Goal: Information Seeking & Learning: Find specific fact

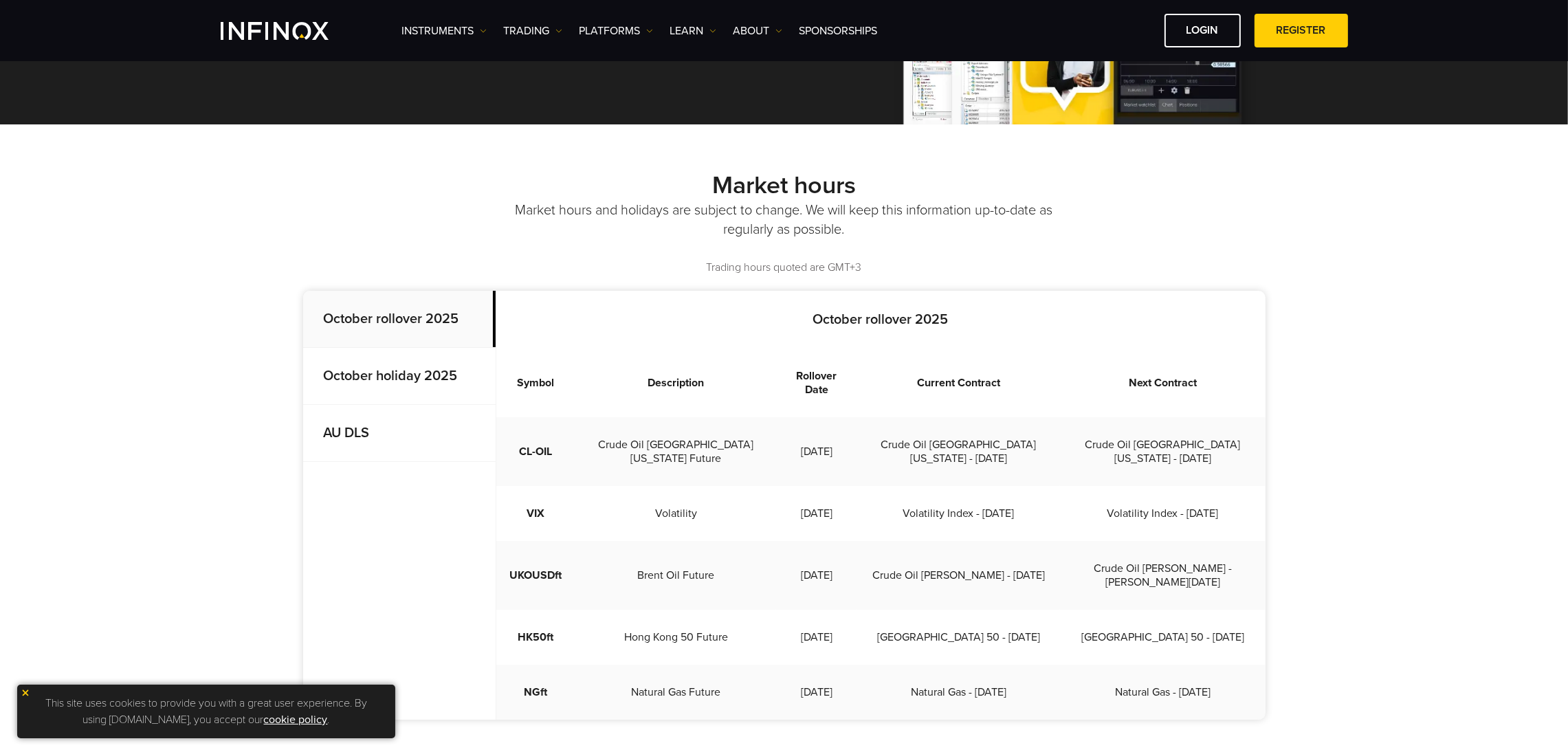
click at [443, 377] on strong "October holiday 2025" at bounding box center [391, 376] width 134 height 16
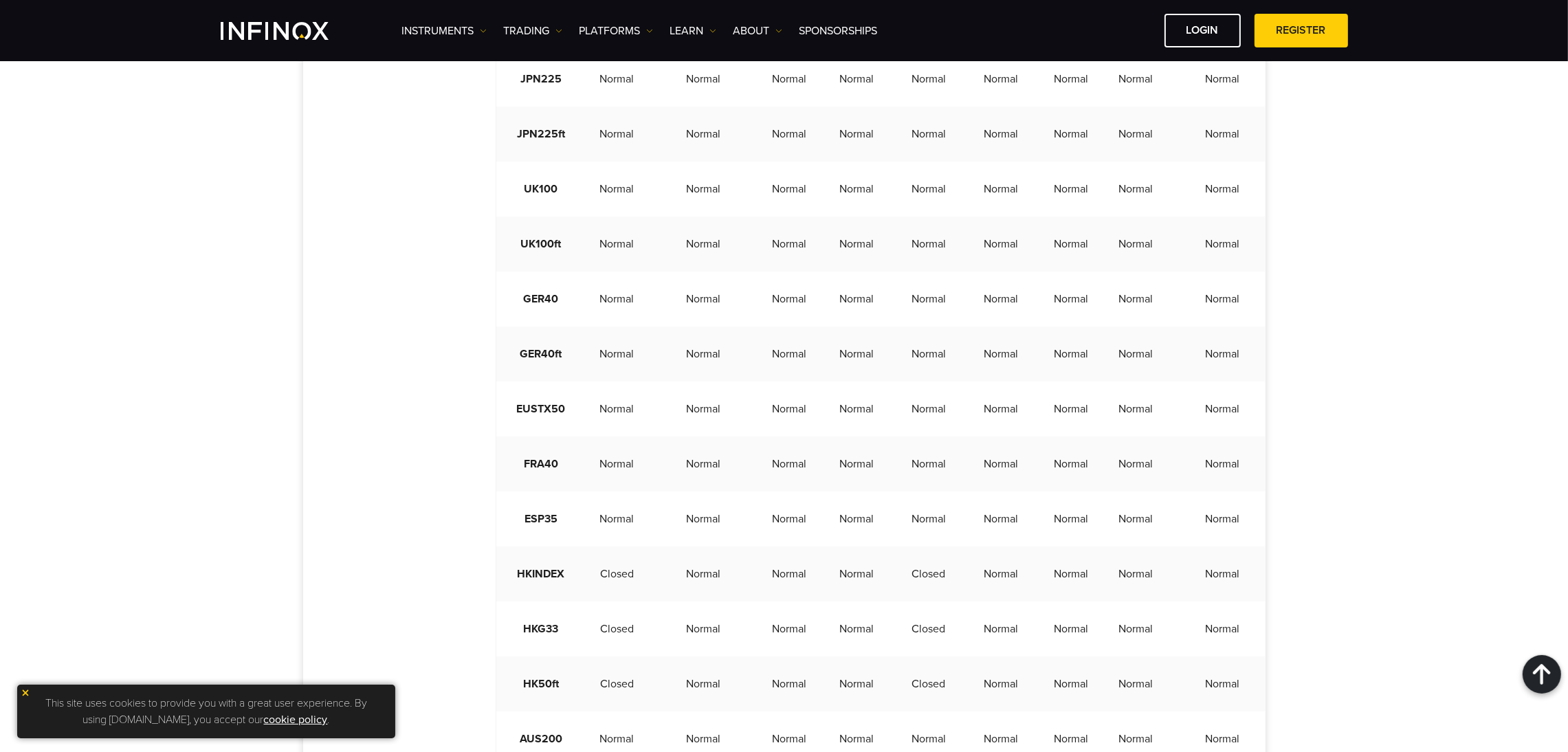
scroll to position [1133, 0]
click at [618, 604] on td "Closed" at bounding box center [617, 576] width 62 height 55
click at [618, 658] on td "Closed" at bounding box center [617, 631] width 62 height 55
click at [621, 713] on td "Closed" at bounding box center [617, 685] width 62 height 55
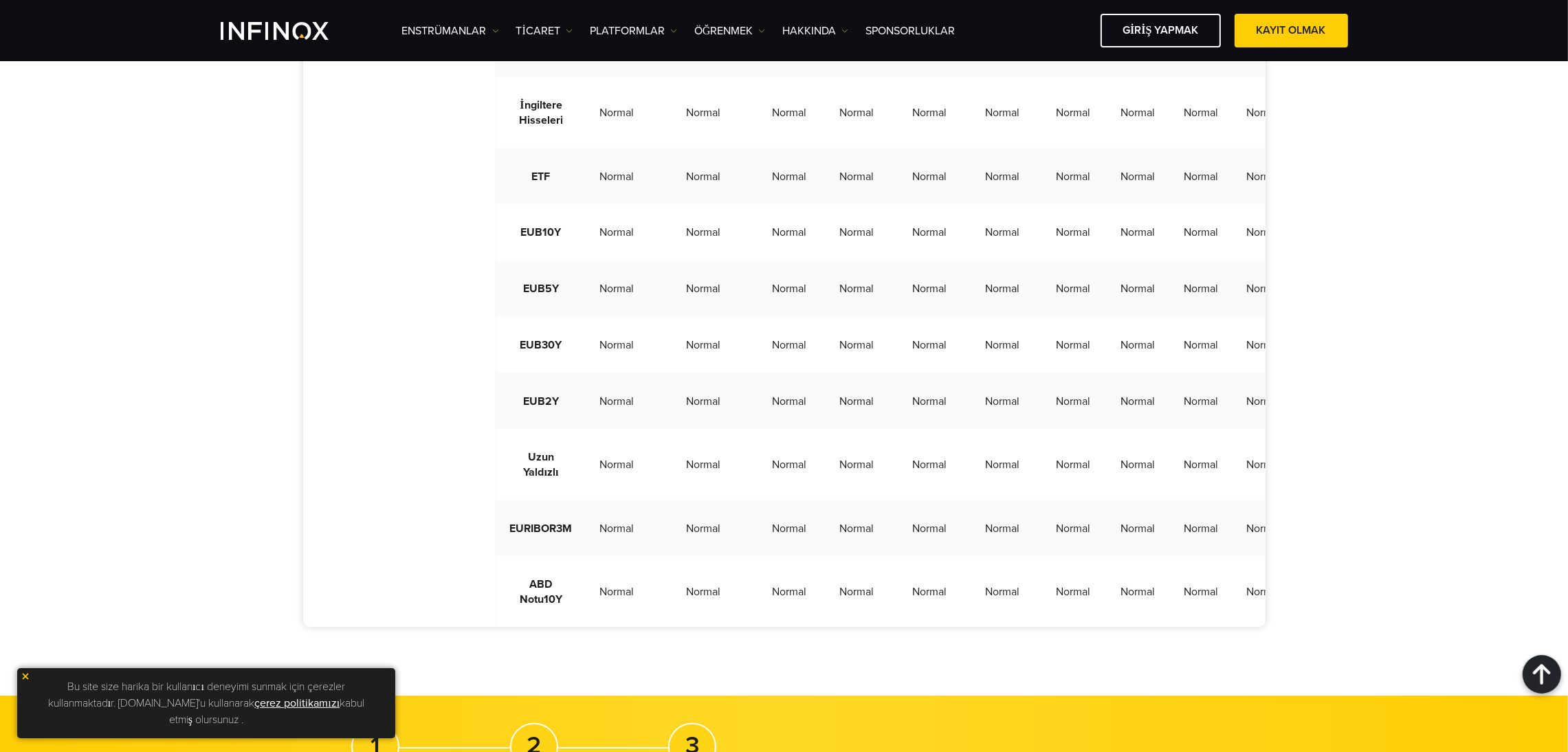
scroll to position [3607, 0]
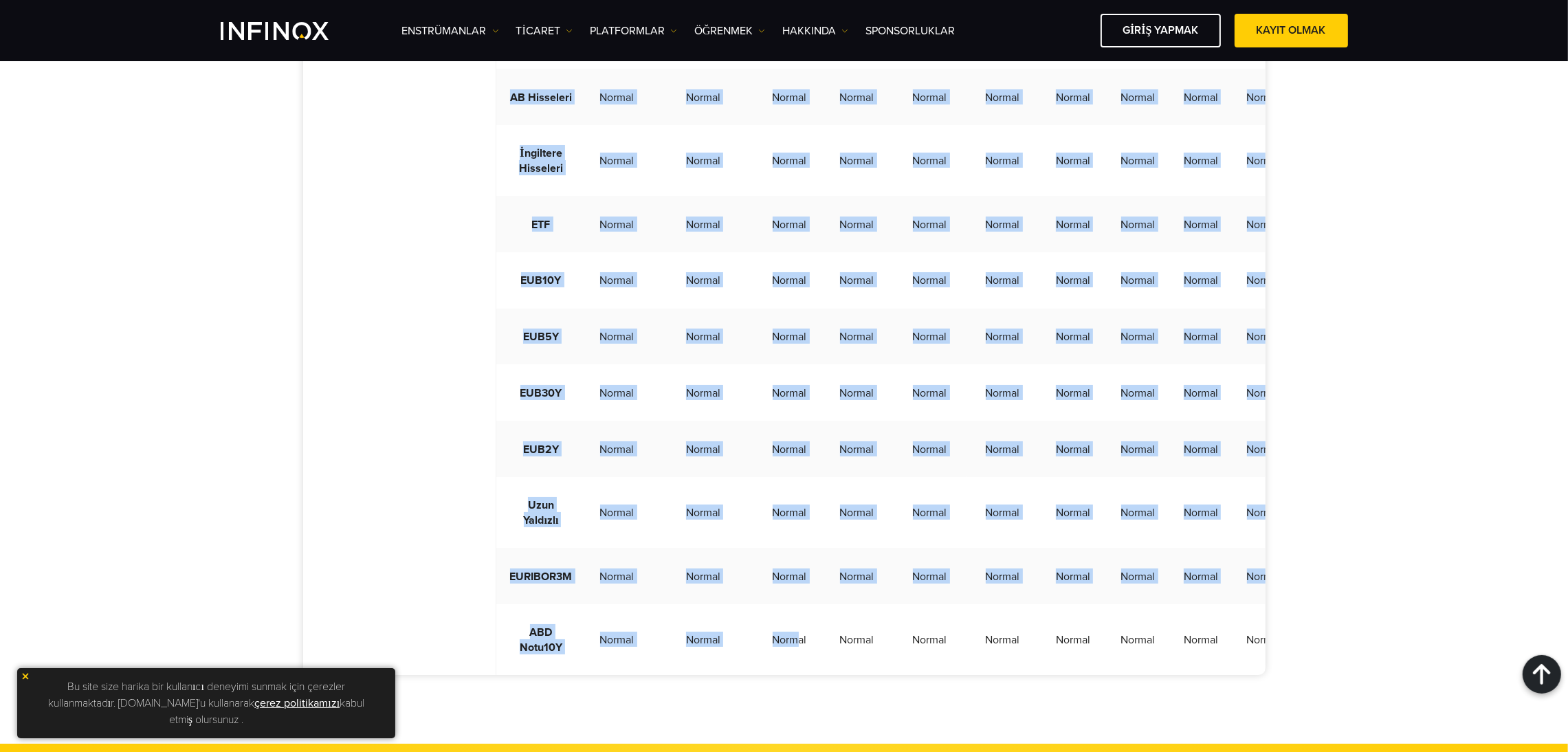
drag, startPoint x: 765, startPoint y: 650, endPoint x: 827, endPoint y: 665, distance: 63.8
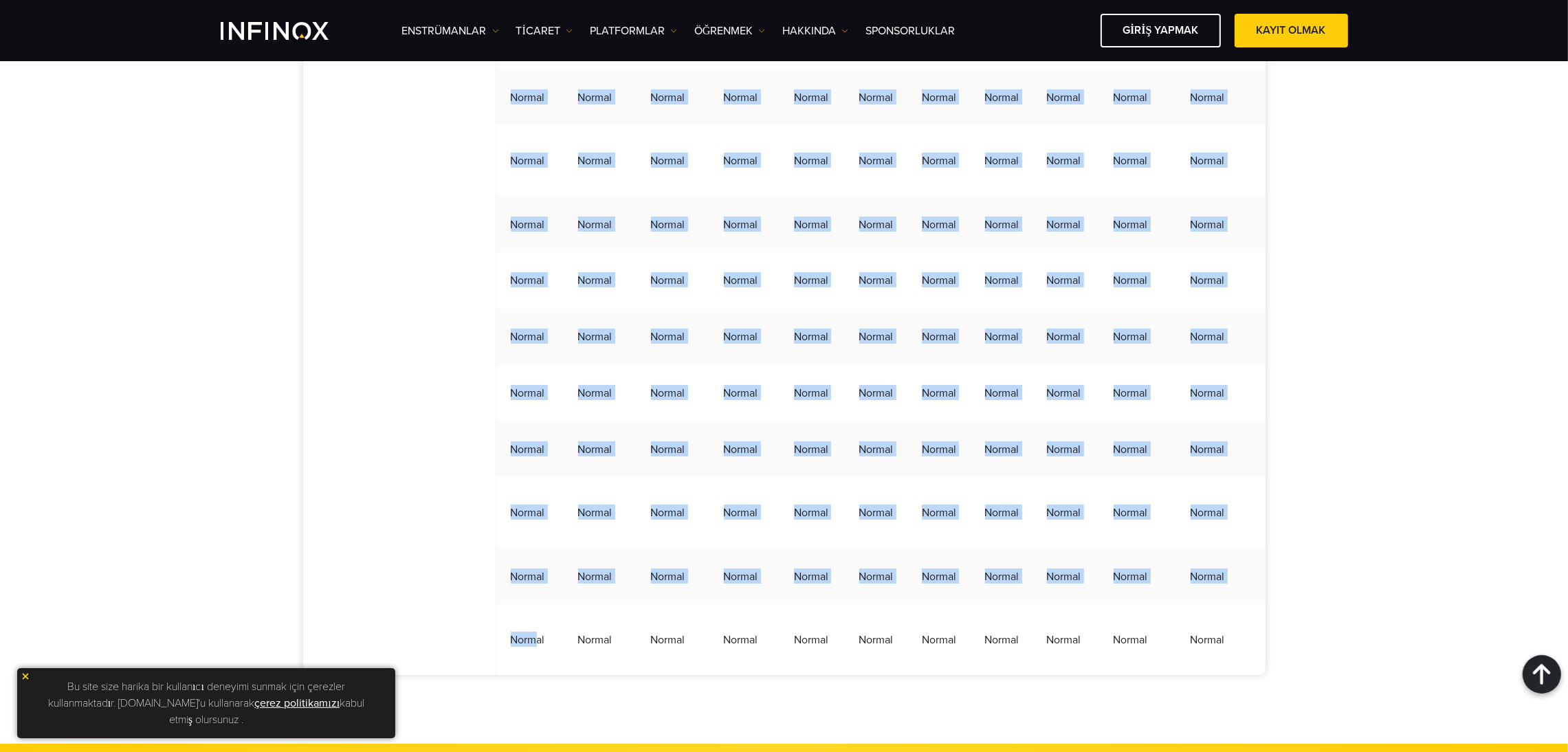
scroll to position [0, 308]
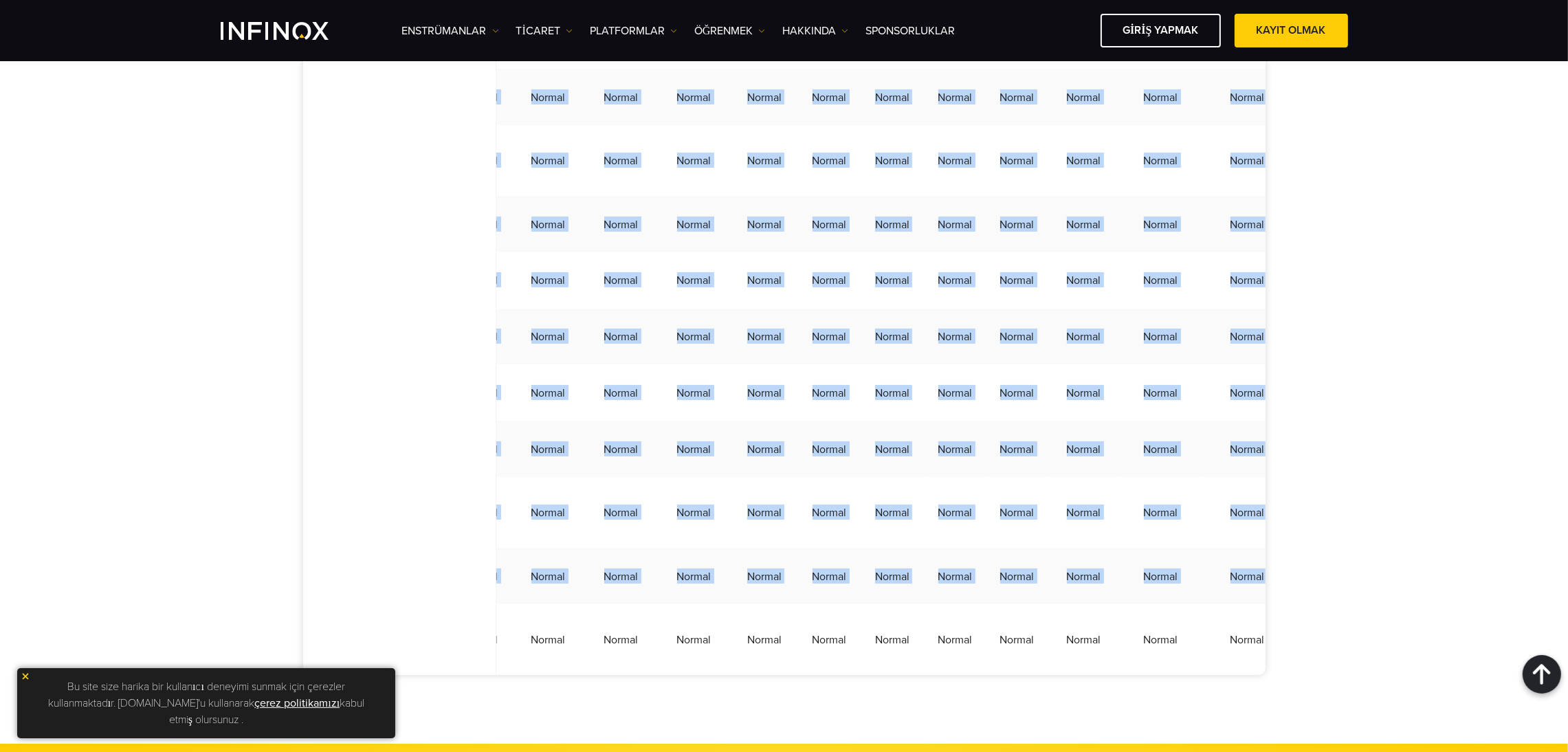
click at [997, 477] on td "Normal" at bounding box center [1017, 512] width 62 height 71
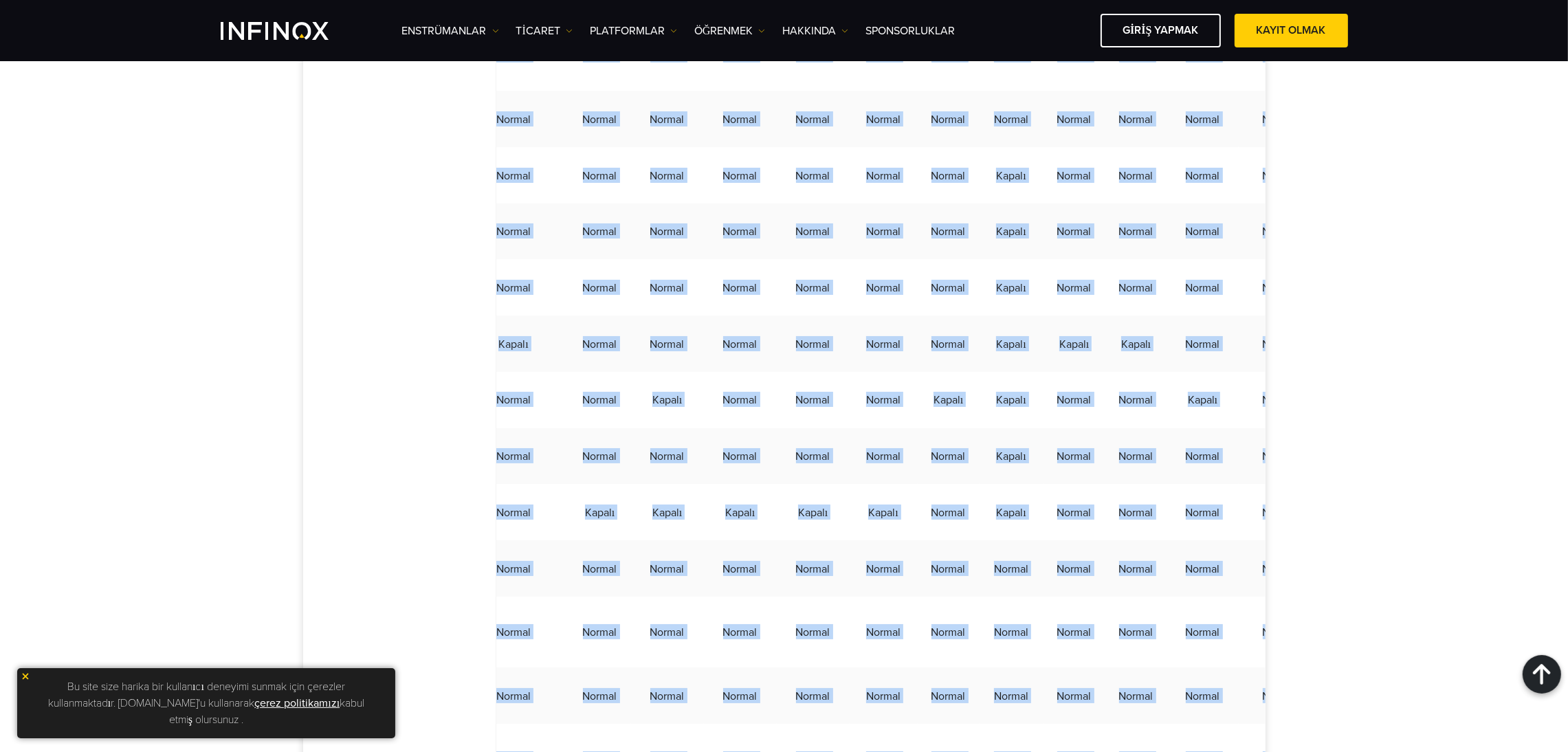
scroll to position [0, 0]
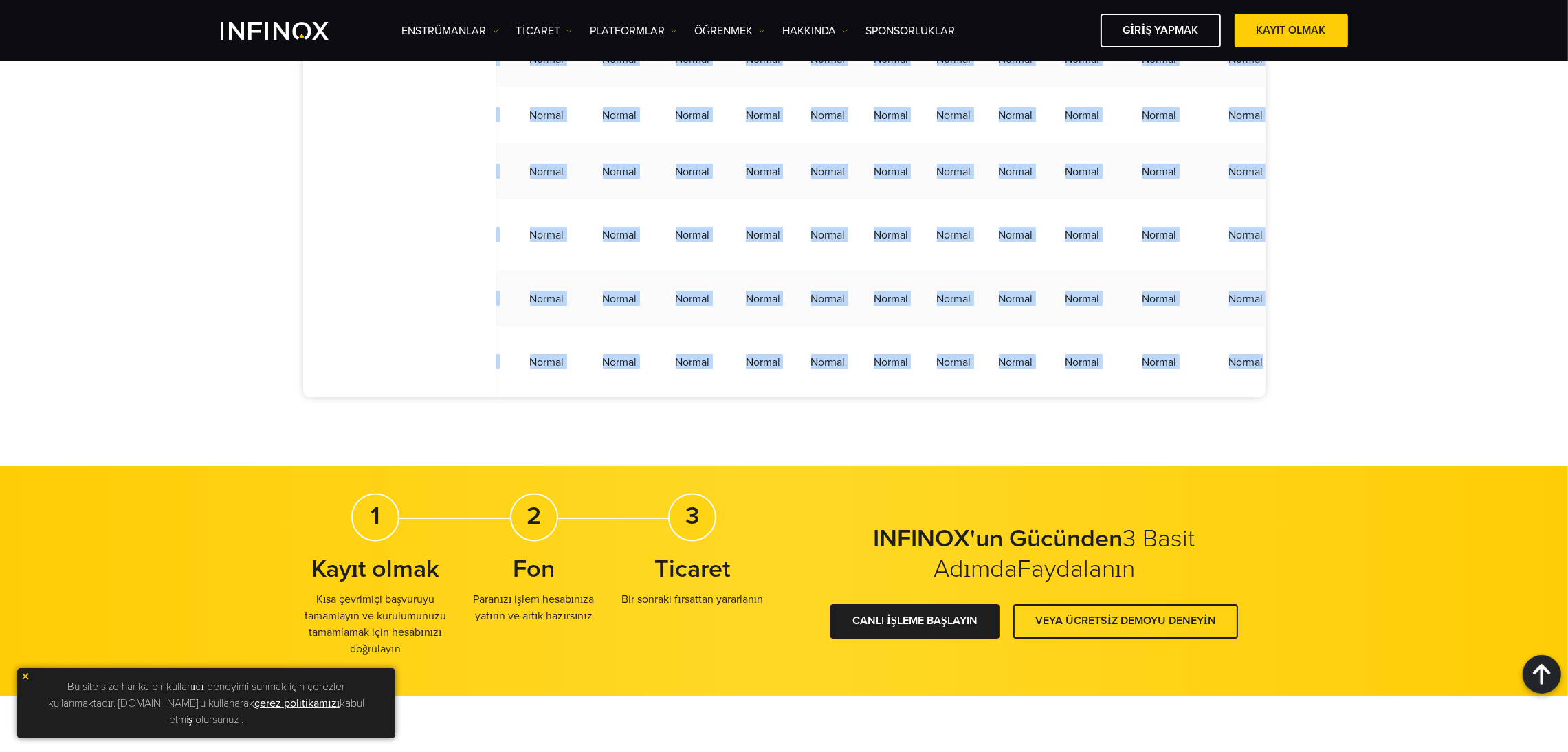
drag, startPoint x: 603, startPoint y: 362, endPoint x: 1255, endPoint y: 369, distance: 652.0
copy tbody "Loremi Dol Sitame'con Adipi Elit Seddoe Tempo Inci Utla Etdolore Magnaaliq Enim…"
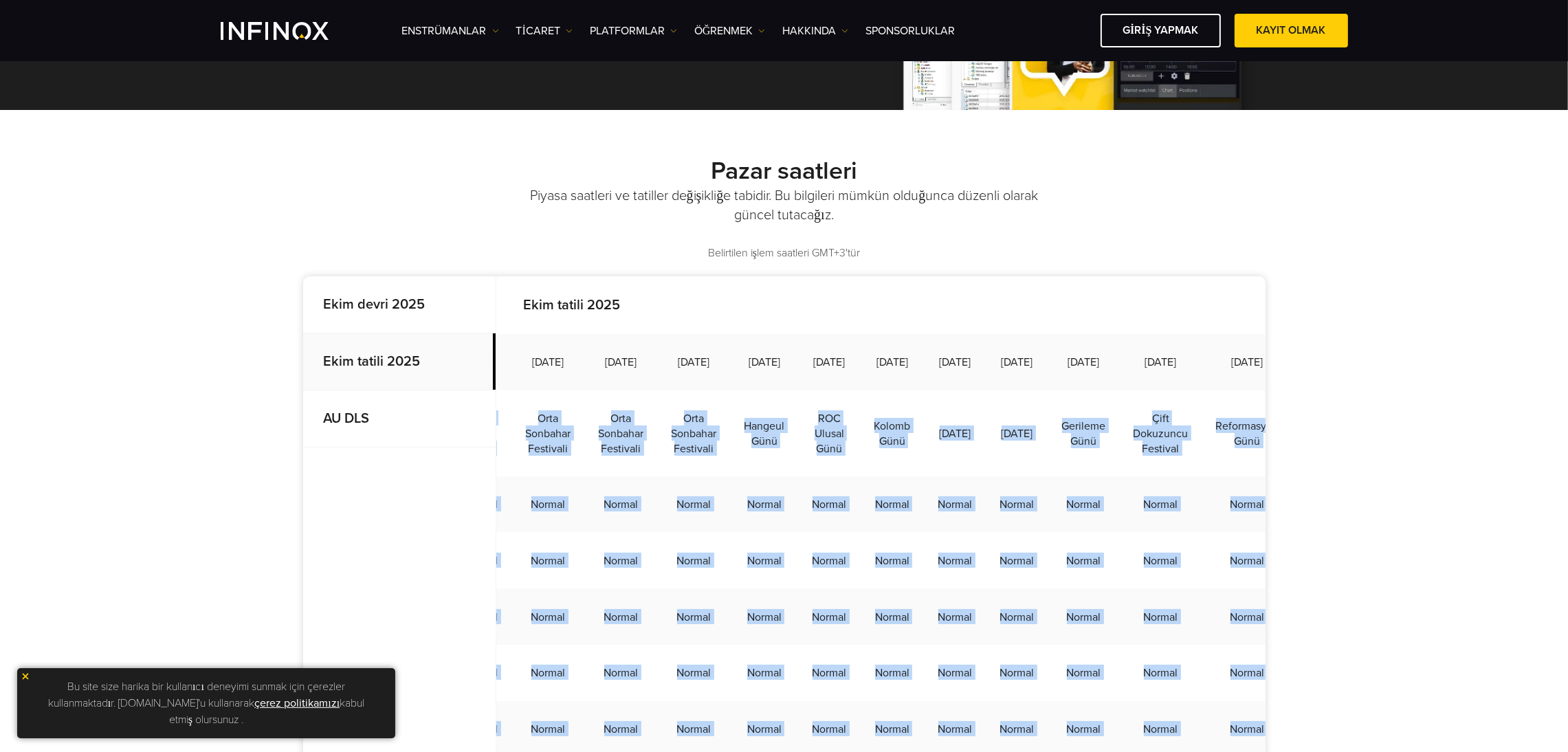
scroll to position [219, 0]
